Goal: Check status: Check status

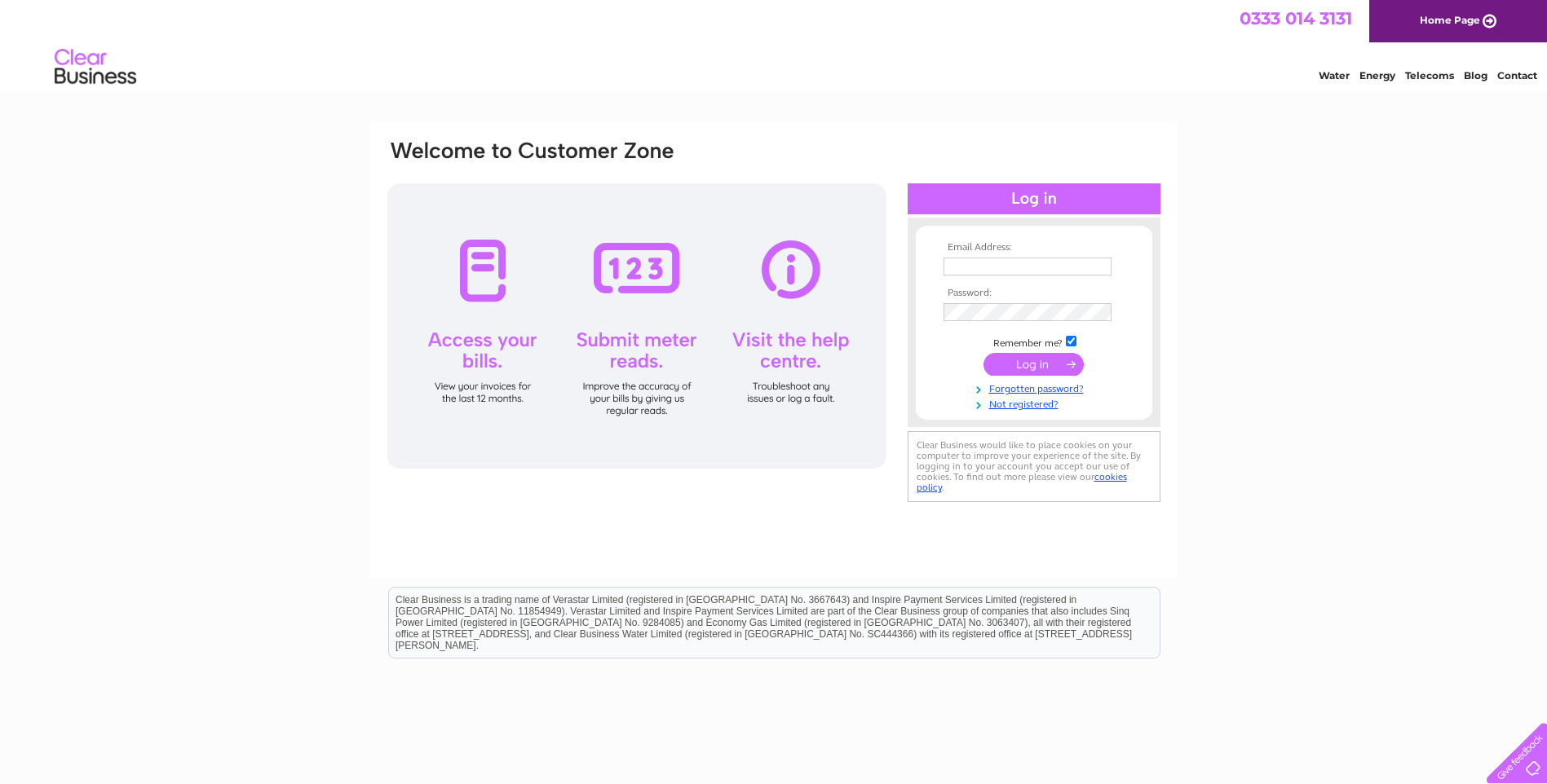
type input "utilities@trespass.co.uk"
click at [1043, 363] on input "submit" at bounding box center [1034, 364] width 100 height 23
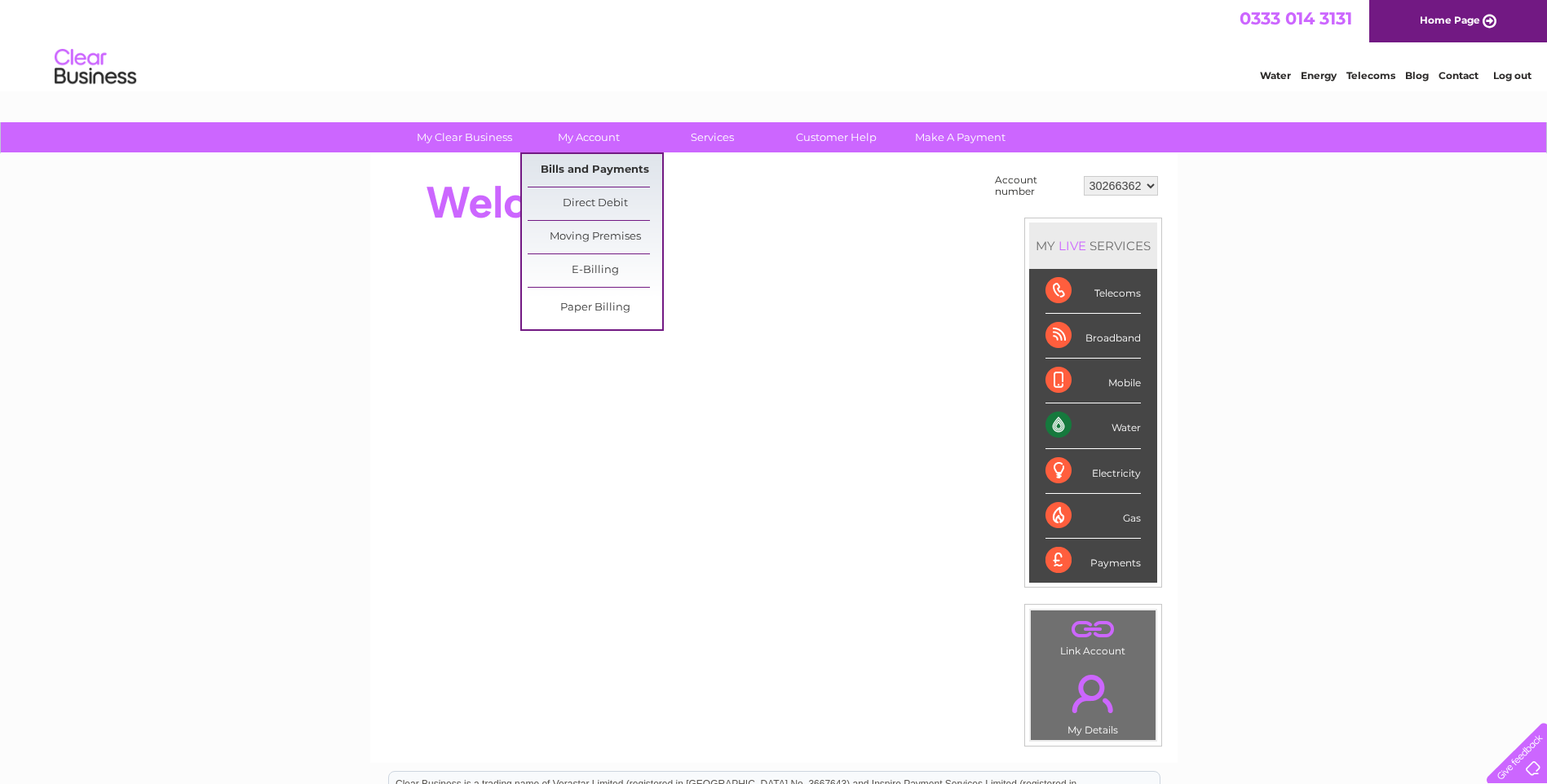
click at [594, 161] on link "Bills and Payments" at bounding box center [595, 170] width 135 height 33
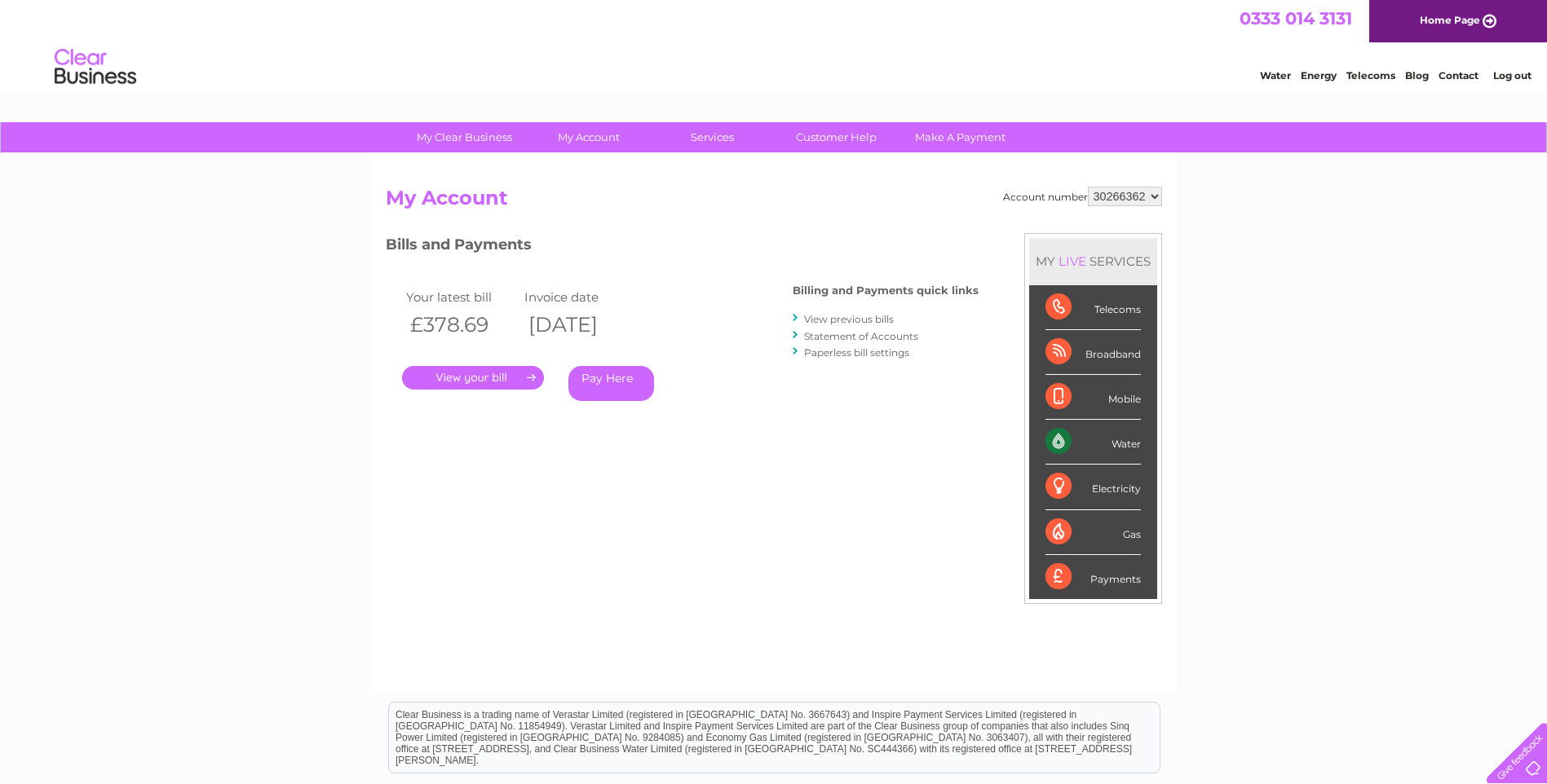
click at [1122, 194] on select "30266362 30267534 30271198 30307327 30314341 30320023" at bounding box center [1125, 196] width 74 height 19
select select "30267534"
click at [1088, 187] on select "30266362 30267534 30271198 30307327 30314341 30320023" at bounding box center [1125, 196] width 74 height 19
click at [1128, 192] on select "30266362 30267534 30271198 30307327 30314341 30320023" at bounding box center [1125, 196] width 74 height 19
select select "30271198"
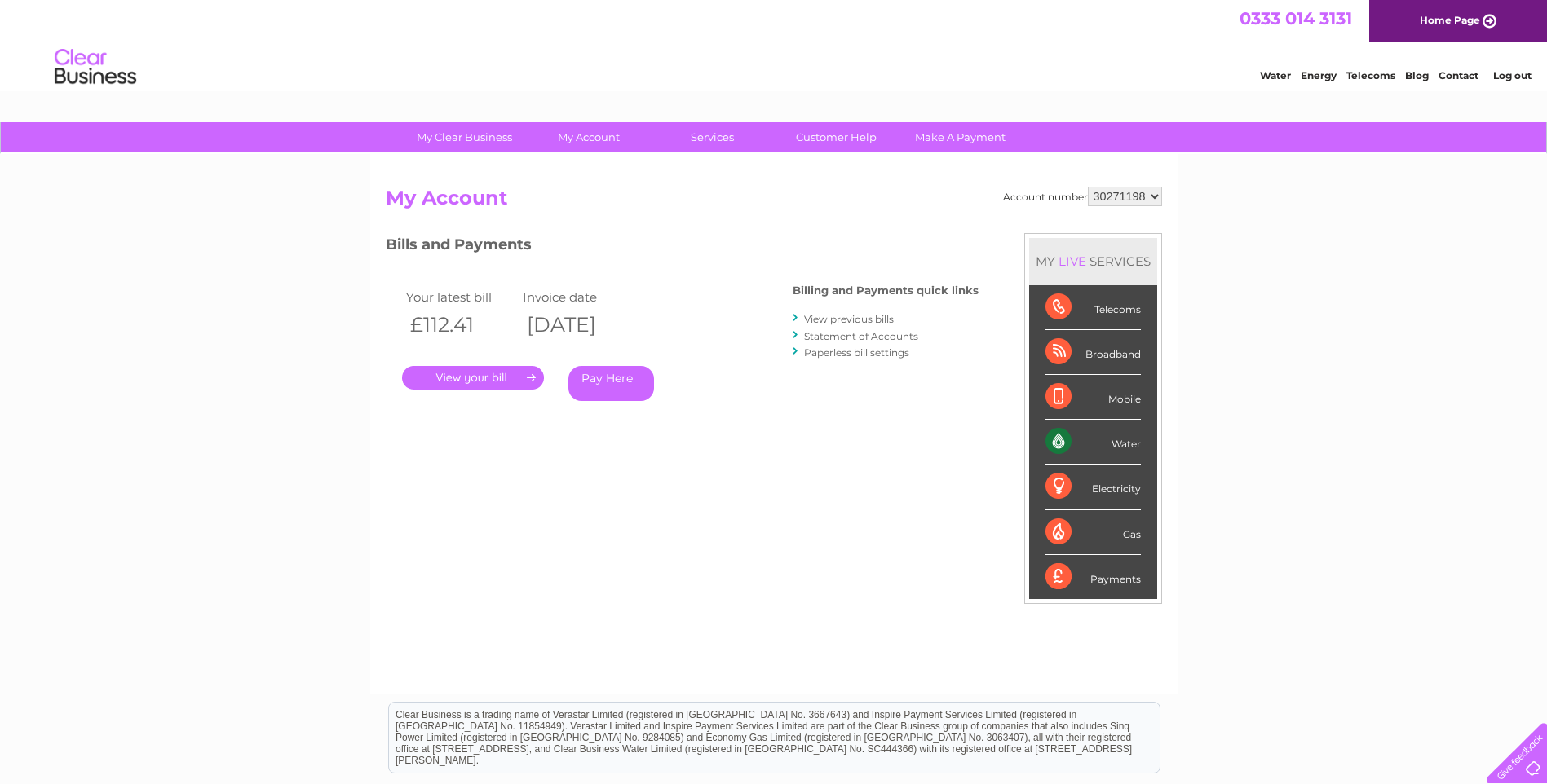
click at [1088, 187] on select "30266362 30267534 30271198 30307327 30314341 30320023" at bounding box center [1125, 196] width 74 height 19
click at [1125, 194] on select "30266362 30267534 30271198 30307327 30314341 30320023" at bounding box center [1125, 196] width 74 height 19
select select "30307327"
click at [1088, 187] on select "30266362 30267534 30271198 30307327 30314341 30320023" at bounding box center [1125, 196] width 74 height 19
click at [1110, 194] on select "30266362 30267534 30271198 30307327 30314341 30320023" at bounding box center [1125, 196] width 74 height 19
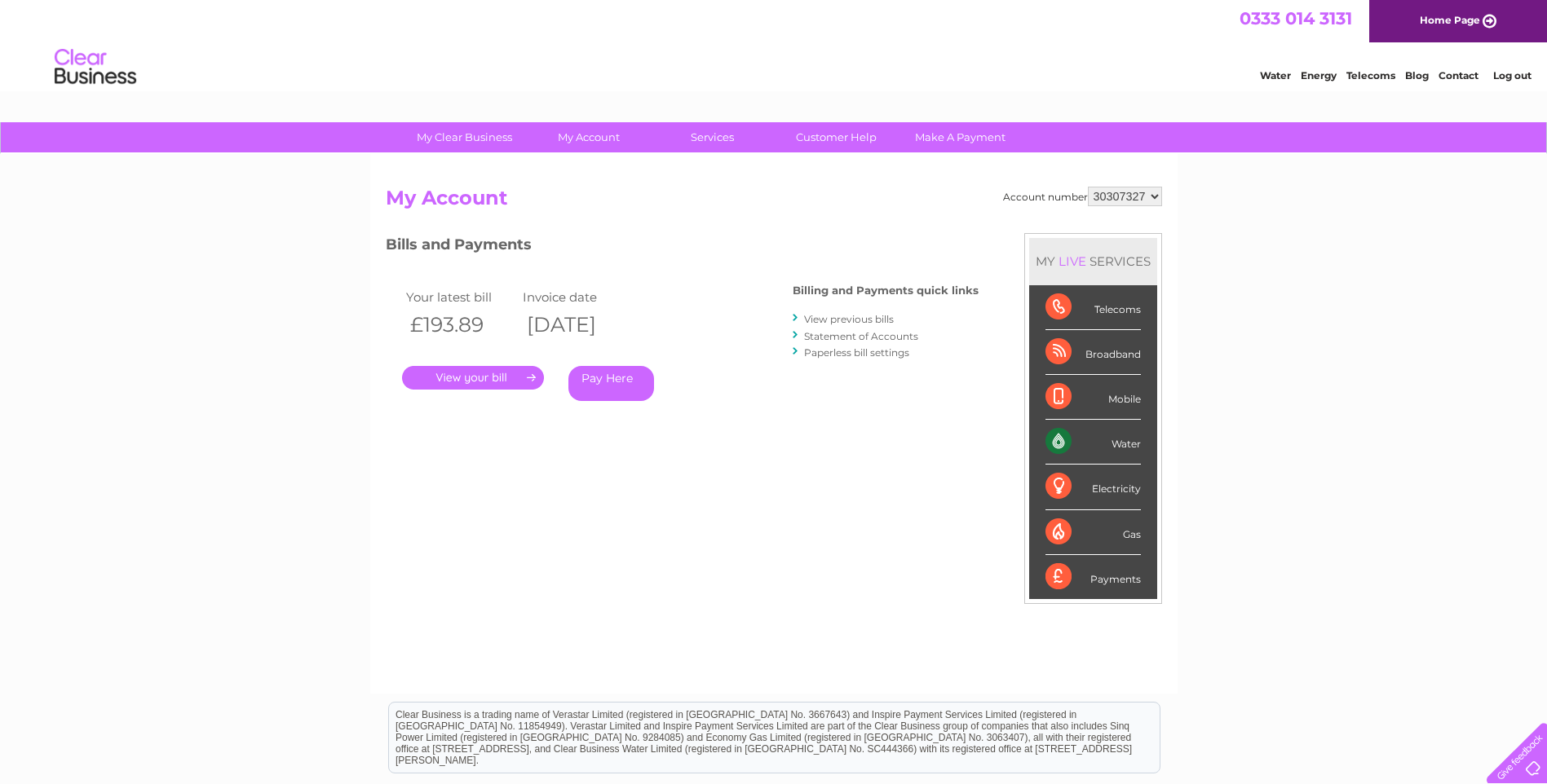
select select "30314341"
click at [1088, 187] on select "30266362 30267534 30271198 30307327 30314341 30320023" at bounding box center [1125, 196] width 74 height 19
click at [1133, 195] on select "30266362 30267534 30271198 30307327 30314341 30320023" at bounding box center [1125, 196] width 74 height 19
select select "30320023"
click at [1088, 187] on select "30266362 30267534 30271198 30307327 30314341 30320023" at bounding box center [1125, 196] width 74 height 19
